Goal: Task Accomplishment & Management: Use online tool/utility

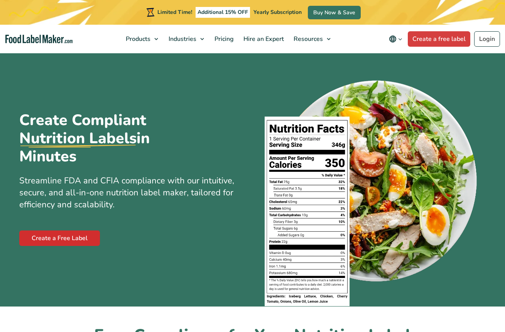
click at [78, 241] on link "Create a Free Label" at bounding box center [59, 237] width 81 height 15
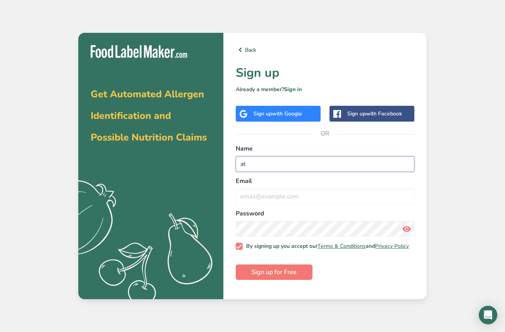
type input "a"
type input "Ally V"
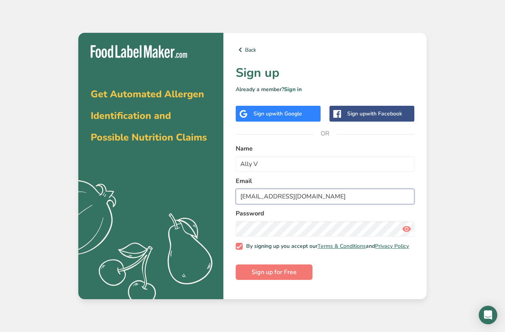
type input "[EMAIL_ADDRESS][DOMAIN_NAME]"
click at [409, 226] on icon at bounding box center [406, 229] width 9 height 14
click at [406, 227] on icon at bounding box center [406, 229] width 9 height 14
click at [272, 274] on span "Sign up for Free" at bounding box center [274, 272] width 45 height 9
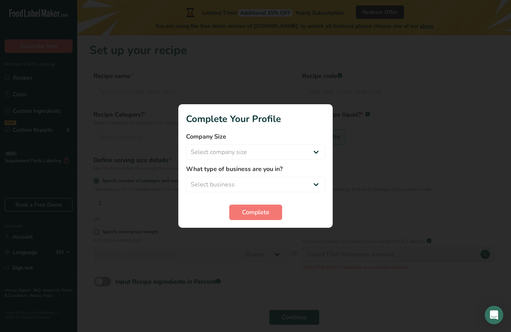
drag, startPoint x: 299, startPoint y: 128, endPoint x: 297, endPoint y: 132, distance: 4.3
click at [298, 128] on section "Complete Your Profile Company Size Select company size Fewer than 10 Employees …" at bounding box center [255, 166] width 154 height 124
select select "1"
click at [281, 176] on div "What type of business are you in? Select business Packaged Food Manufacturer Re…" at bounding box center [255, 178] width 139 height 28
select select "1"
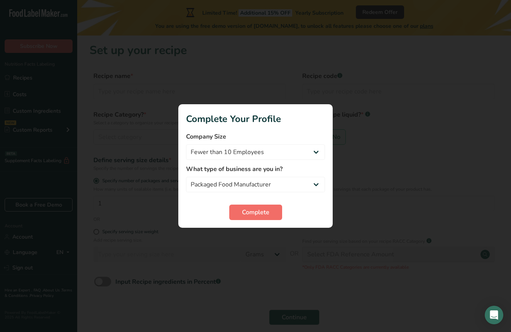
click at [260, 215] on span "Complete" at bounding box center [255, 212] width 27 height 9
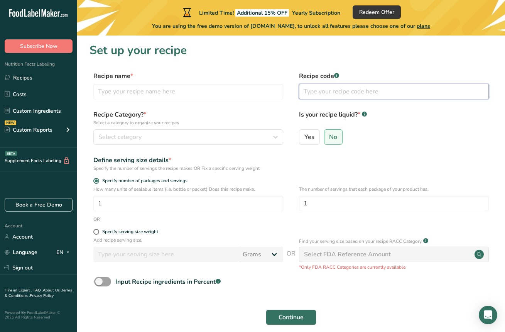
click at [338, 93] on input "text" at bounding box center [394, 91] width 190 height 15
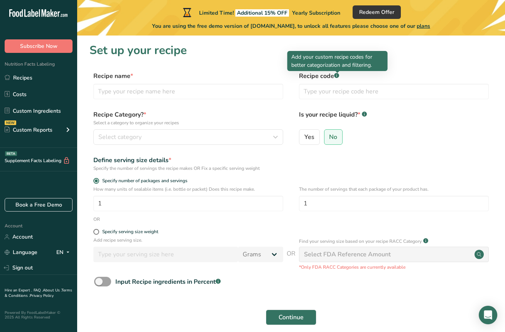
click at [338, 74] on div at bounding box center [338, 73] width 4 height 4
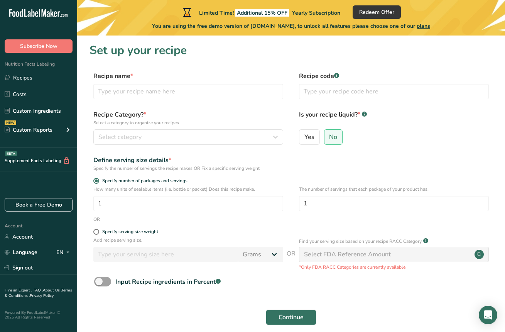
click at [348, 78] on label "Recipe code .a-a{fill:#347362;}.b-a{fill:#fff;}" at bounding box center [394, 75] width 190 height 9
click at [210, 187] on p "How many units of sealable items (i.e. bottle or packet) Does this recipe make." at bounding box center [188, 189] width 190 height 7
